Goal: Task Accomplishment & Management: Complete application form

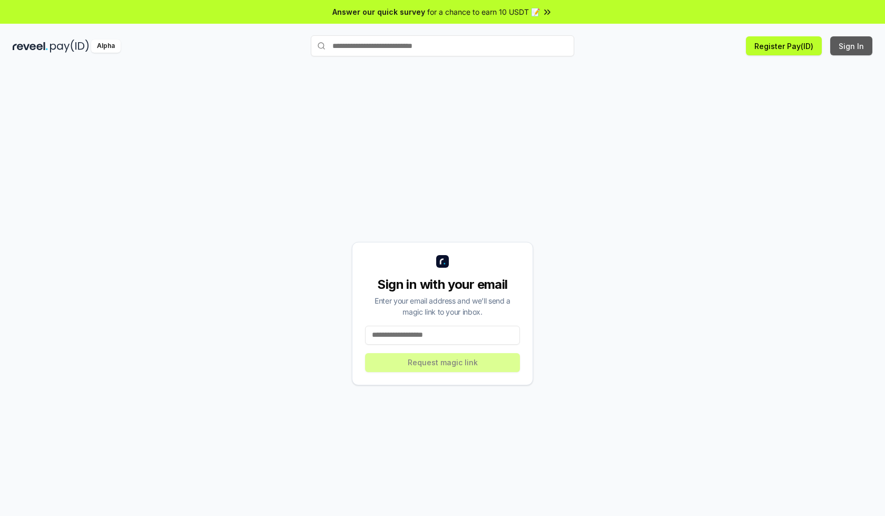
click at [852, 46] on button "Sign In" at bounding box center [851, 45] width 42 height 19
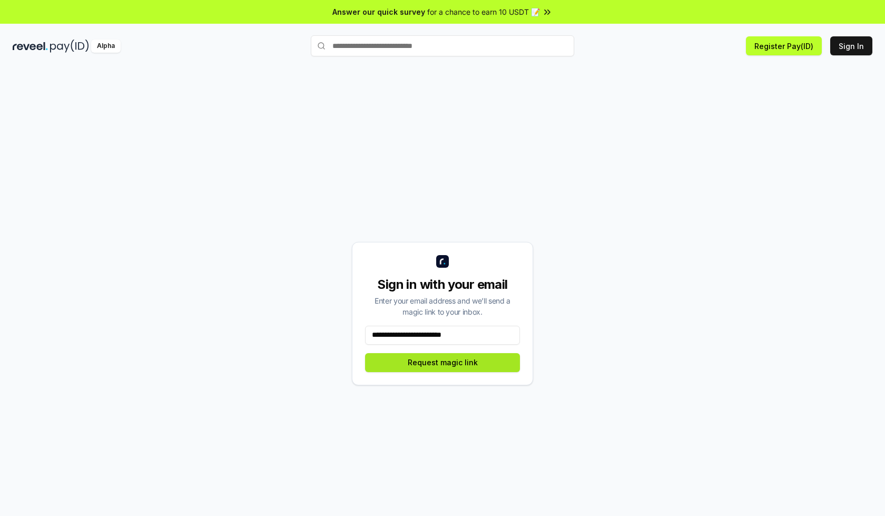
type input "**********"
click at [443, 362] on button "Request magic link" at bounding box center [442, 362] width 155 height 19
